Goal: Task Accomplishment & Management: Use online tool/utility

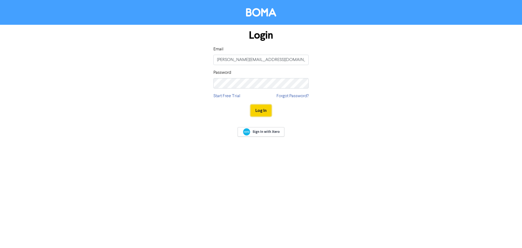
drag, startPoint x: 0, startPoint y: 0, endPoint x: 268, endPoint y: 109, distance: 289.8
click at [268, 109] on button "Log In" at bounding box center [261, 110] width 21 height 11
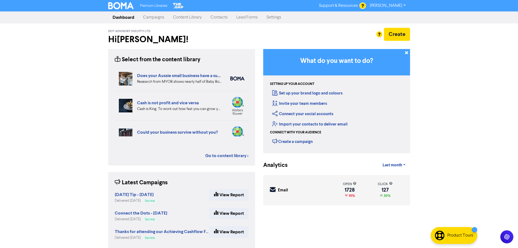
click at [152, 16] on link "Campaigns" at bounding box center [154, 17] width 30 height 11
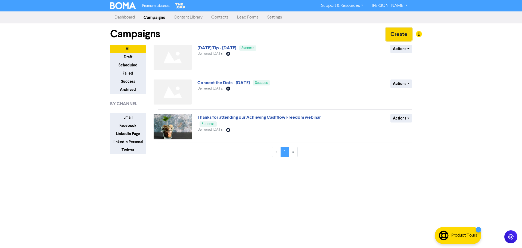
click at [406, 35] on button "Create" at bounding box center [399, 34] width 26 height 13
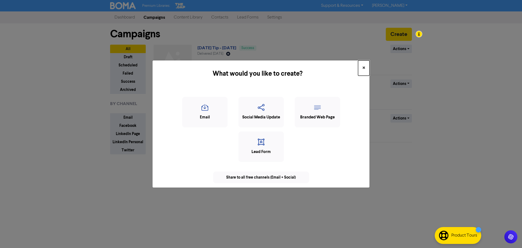
click at [364, 67] on span "×" at bounding box center [364, 68] width 3 height 8
